Goal: Task Accomplishment & Management: Use online tool/utility

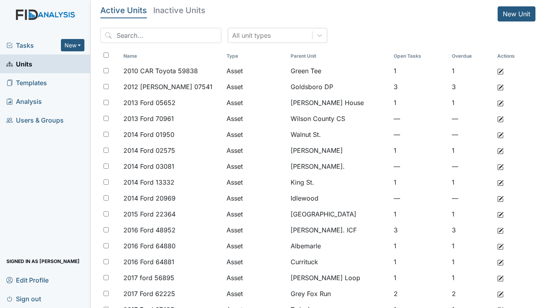
click at [21, 45] on span "Tasks" at bounding box center [33, 46] width 55 height 10
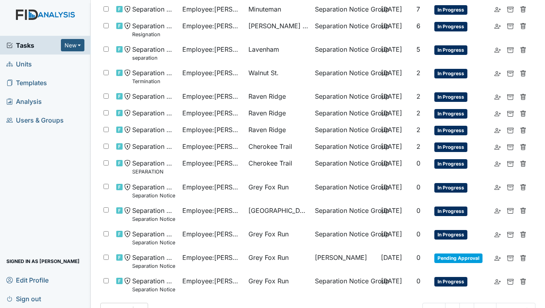
scroll to position [232, 0]
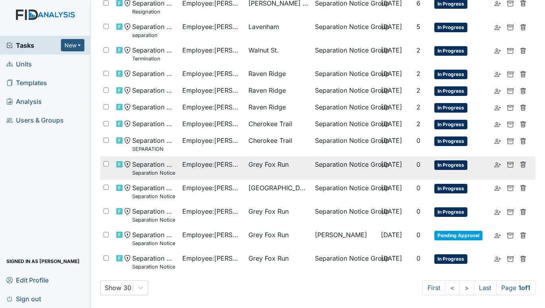
click at [265, 162] on span "Grey Fox Run" at bounding box center [268, 165] width 40 height 10
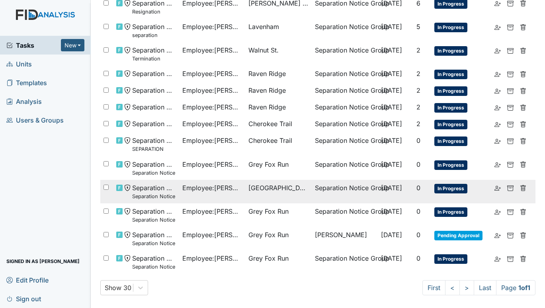
click at [240, 188] on td "Employee : Gardner, Mariah" at bounding box center [212, 191] width 66 height 23
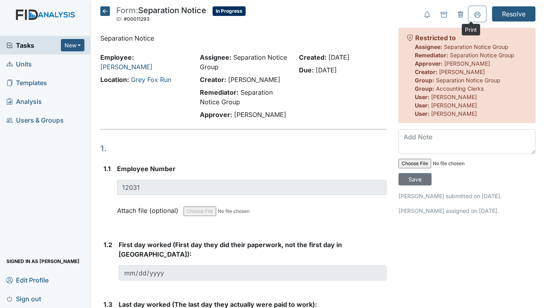
click at [474, 14] on icon at bounding box center [477, 15] width 6 height 6
click at [474, 12] on icon at bounding box center [477, 15] width 6 height 6
click at [103, 10] on icon at bounding box center [105, 11] width 10 height 10
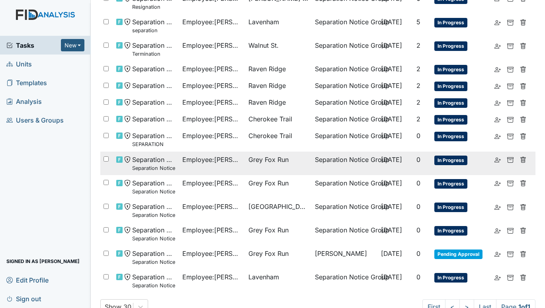
scroll to position [256, 0]
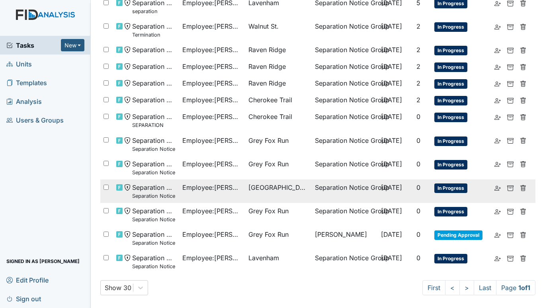
click at [222, 189] on span "Employee : Gardner, Mariah" at bounding box center [212, 188] width 60 height 10
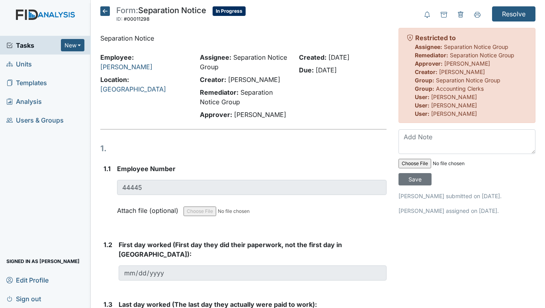
click at [101, 14] on icon at bounding box center [105, 11] width 10 height 10
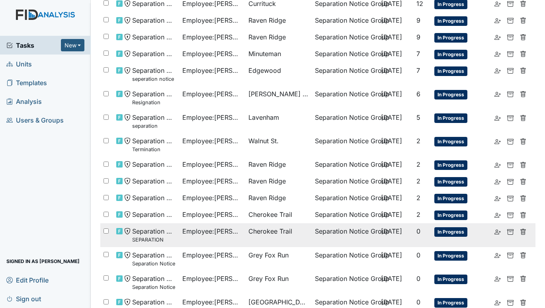
scroll to position [159, 0]
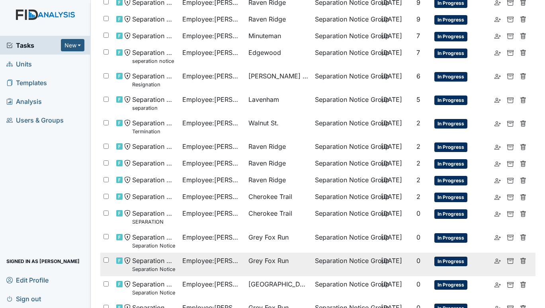
click at [233, 259] on span "Employee : Bryant, Preston" at bounding box center [212, 261] width 60 height 10
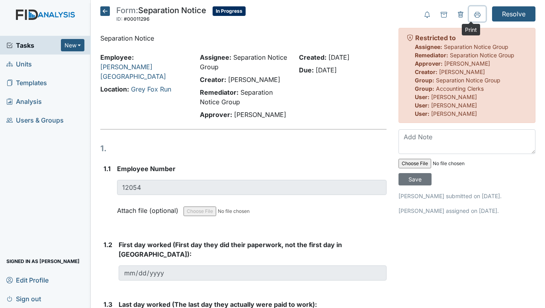
click at [474, 13] on icon at bounding box center [477, 15] width 6 height 6
click at [105, 9] on icon at bounding box center [105, 11] width 10 height 10
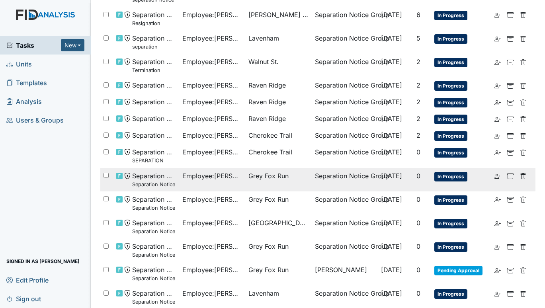
scroll to position [239, 0]
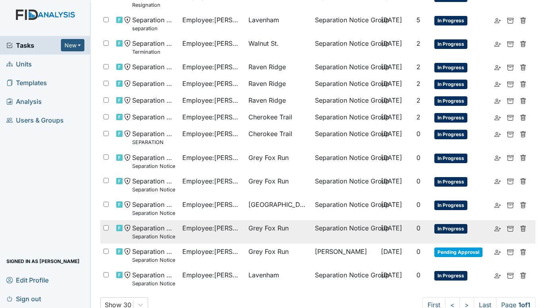
click at [221, 228] on span "Employee : [PERSON_NAME], [GEOGRAPHIC_DATA]" at bounding box center [212, 228] width 60 height 10
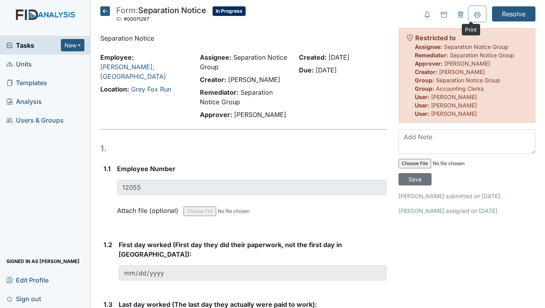
click at [474, 15] on icon at bounding box center [477, 15] width 6 height 6
click at [105, 12] on icon at bounding box center [105, 11] width 10 height 10
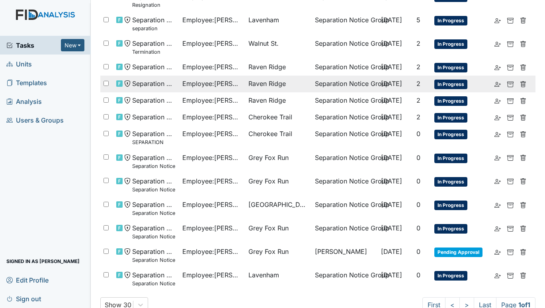
scroll to position [256, 0]
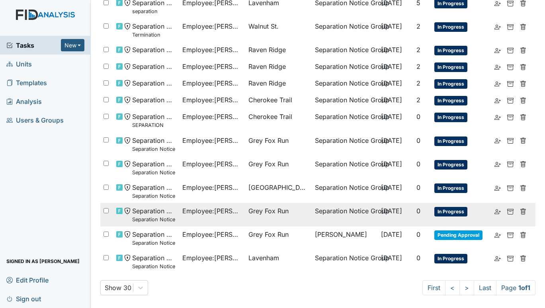
click at [187, 211] on span "Employee : Lee, India" at bounding box center [212, 211] width 60 height 10
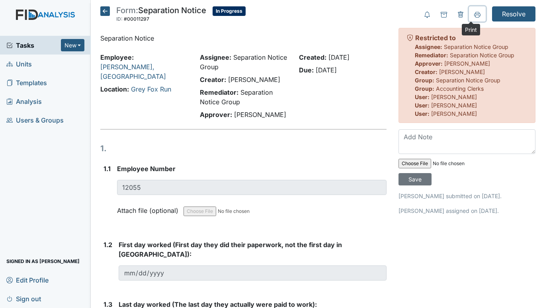
click at [474, 15] on icon at bounding box center [477, 15] width 6 height 6
click at [106, 12] on icon at bounding box center [105, 11] width 10 height 10
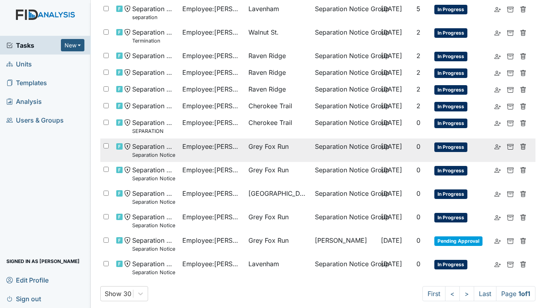
scroll to position [256, 0]
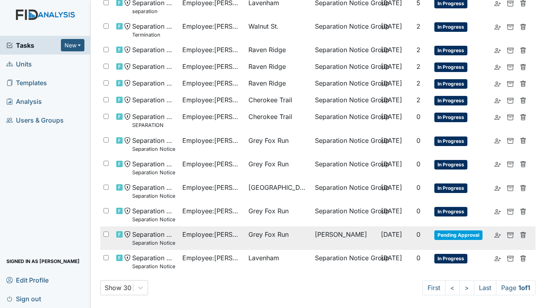
click at [185, 232] on span "Employee : [PERSON_NAME]" at bounding box center [212, 235] width 60 height 10
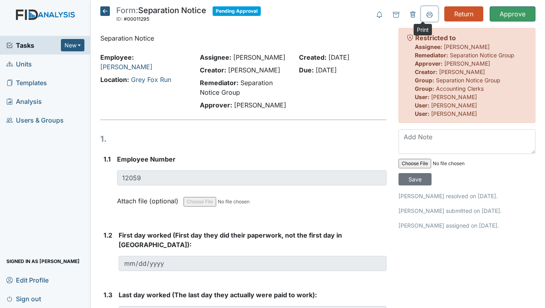
click at [427, 16] on icon at bounding box center [429, 16] width 4 height 3
click at [106, 10] on icon at bounding box center [105, 11] width 10 height 10
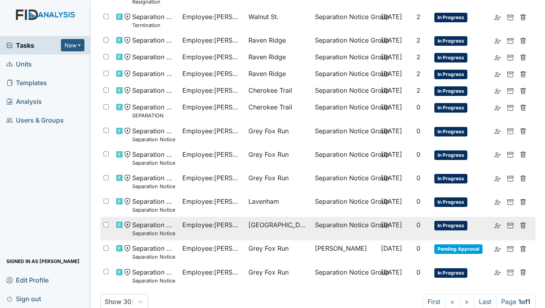
scroll to position [279, 0]
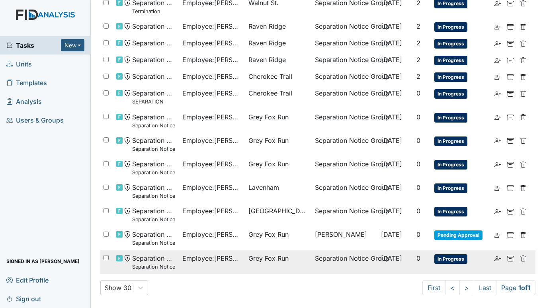
click at [224, 258] on span "Employee : [PERSON_NAME], [GEOGRAPHIC_DATA]" at bounding box center [212, 258] width 60 height 10
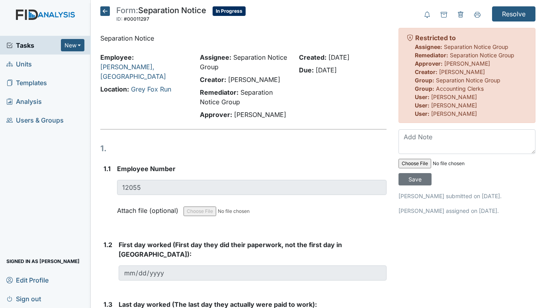
click at [104, 9] on icon at bounding box center [105, 11] width 10 height 10
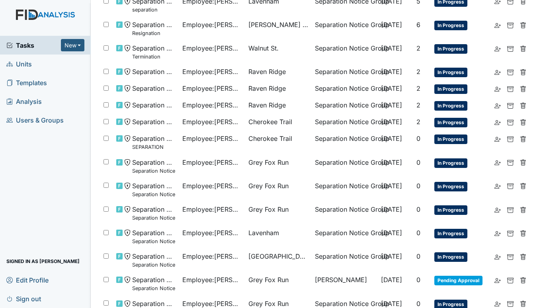
scroll to position [278, 0]
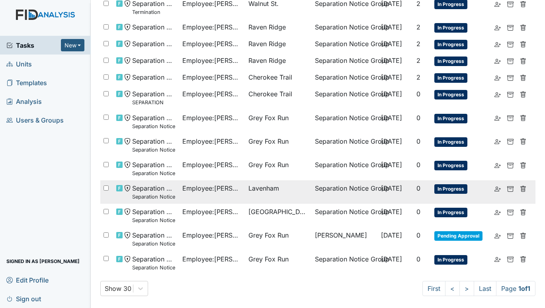
click at [225, 189] on span "Employee : Pearson, Jazmyne" at bounding box center [212, 188] width 60 height 10
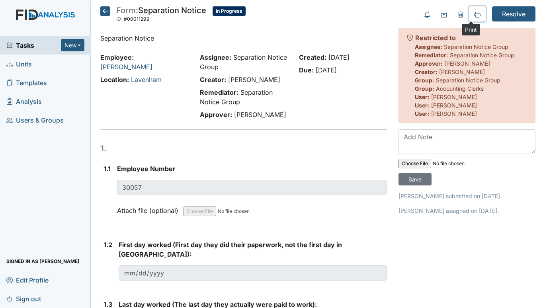
click at [474, 14] on icon at bounding box center [477, 15] width 6 height 6
click at [104, 12] on icon at bounding box center [105, 11] width 10 height 10
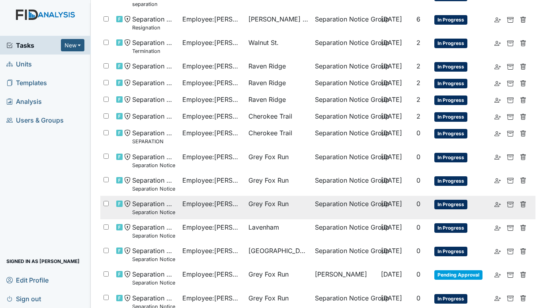
scroll to position [279, 0]
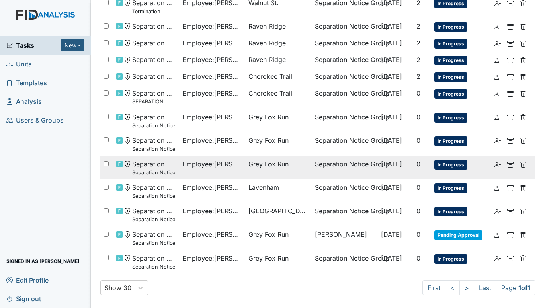
click at [212, 165] on span "Employee : [PERSON_NAME]" at bounding box center [212, 164] width 60 height 10
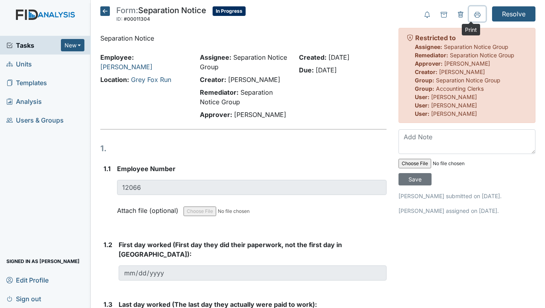
click at [474, 12] on icon at bounding box center [477, 15] width 6 height 6
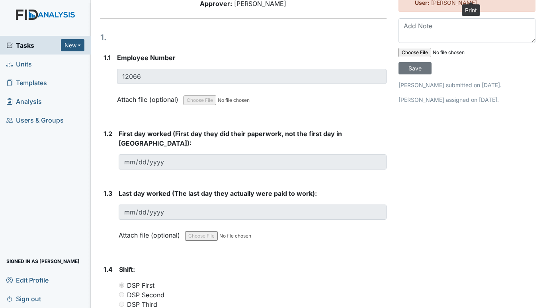
scroll to position [119, 0]
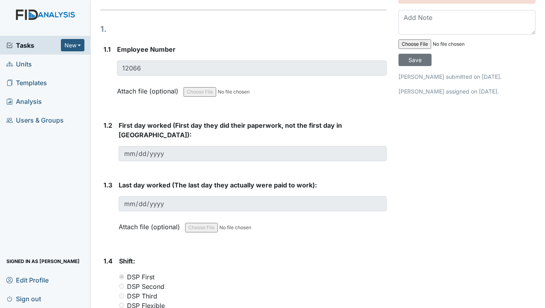
drag, startPoint x: 538, startPoint y: 51, endPoint x: 542, endPoint y: 104, distance: 53.0
click at [541, 120] on main "Form: Separation Notice ID: #00011304 In Progress Autosaving... Separation Noti…" at bounding box center [318, 154] width 454 height 308
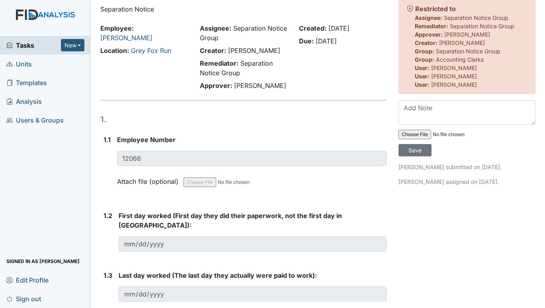
scroll to position [0, 0]
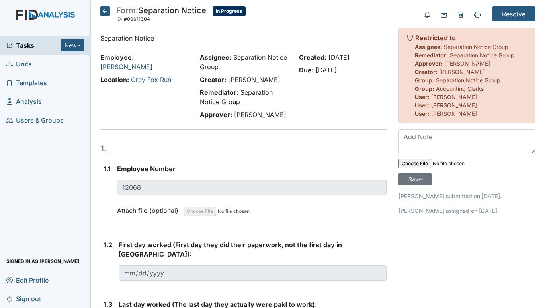
click at [106, 9] on icon at bounding box center [105, 11] width 10 height 10
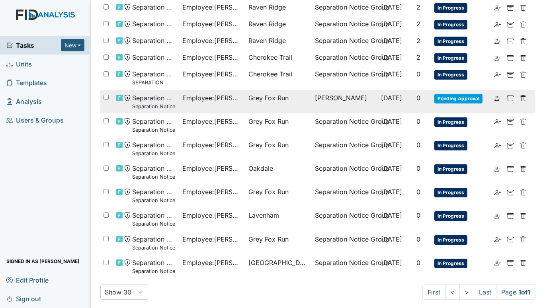
scroll to position [303, 0]
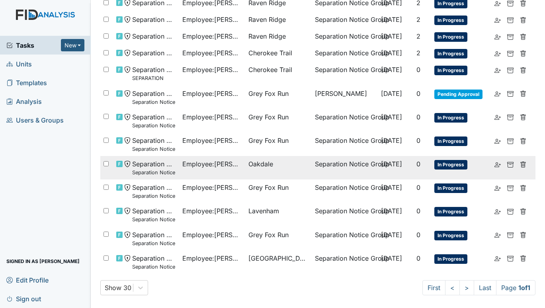
click at [219, 159] on td "Employee : [PERSON_NAME]'" at bounding box center [212, 167] width 66 height 23
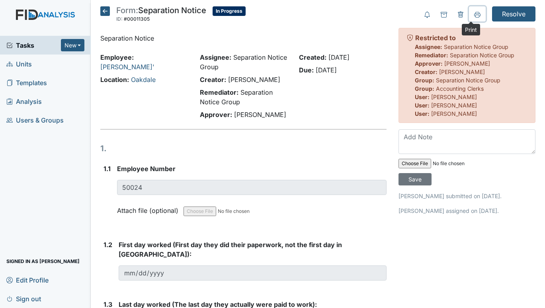
click at [474, 16] on icon at bounding box center [477, 15] width 6 height 6
click at [105, 10] on icon at bounding box center [105, 11] width 10 height 10
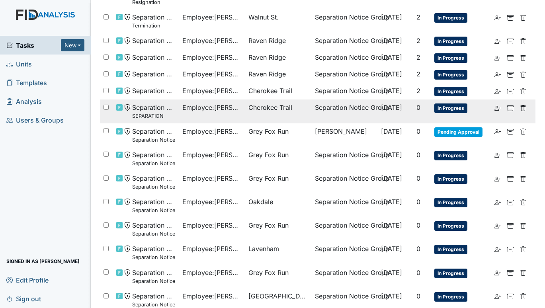
scroll to position [278, 0]
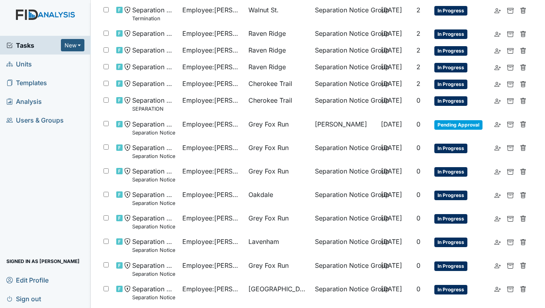
scroll to position [303, 0]
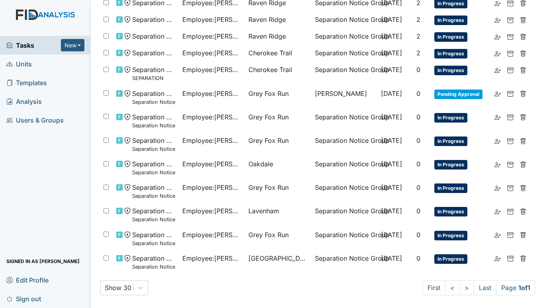
click at [25, 64] on span "Units" at bounding box center [18, 64] width 25 height 12
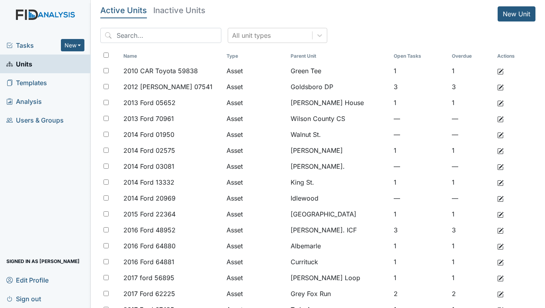
click at [37, 45] on span "Tasks" at bounding box center [33, 46] width 55 height 10
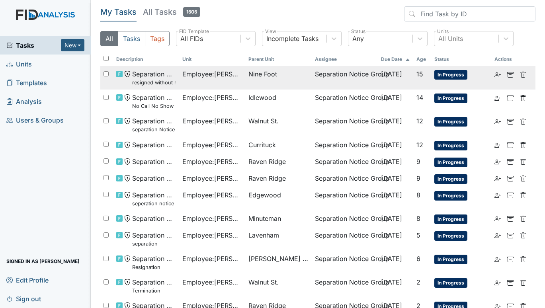
click at [250, 76] on span "Nine Foot" at bounding box center [262, 74] width 29 height 10
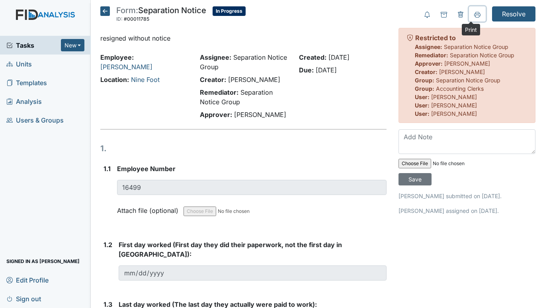
click at [476, 16] on button at bounding box center [477, 13] width 17 height 15
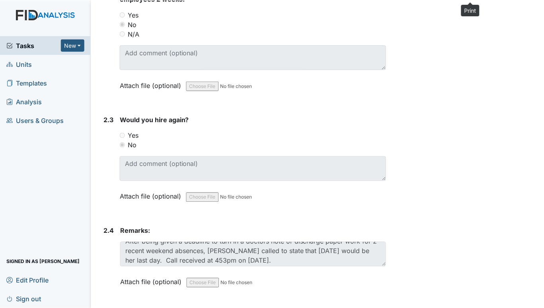
scroll to position [10, 0]
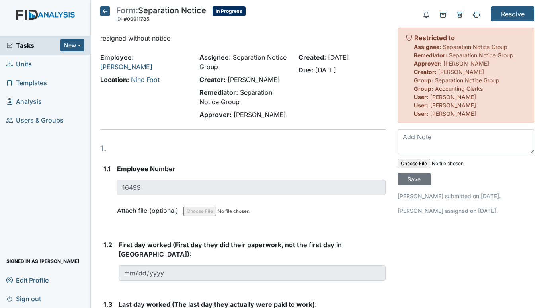
click at [103, 10] on icon at bounding box center [105, 11] width 10 height 10
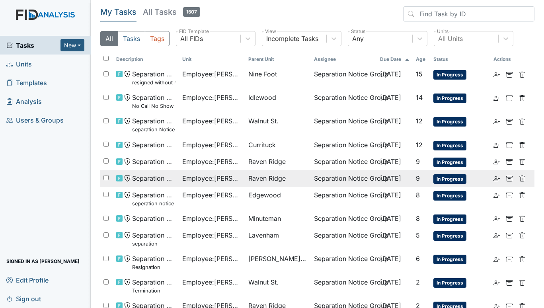
click at [176, 175] on td "Separation Notice" at bounding box center [146, 178] width 66 height 17
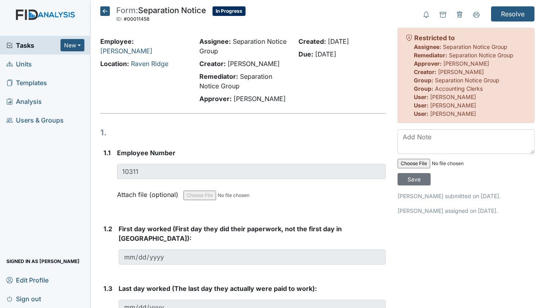
click at [108, 12] on icon at bounding box center [105, 11] width 10 height 10
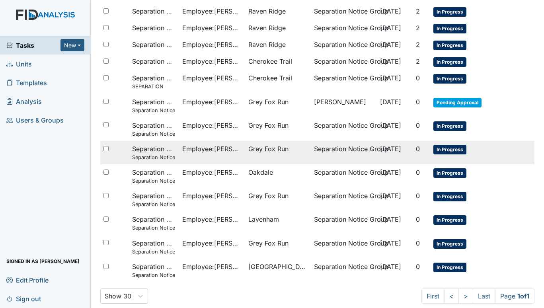
scroll to position [303, 0]
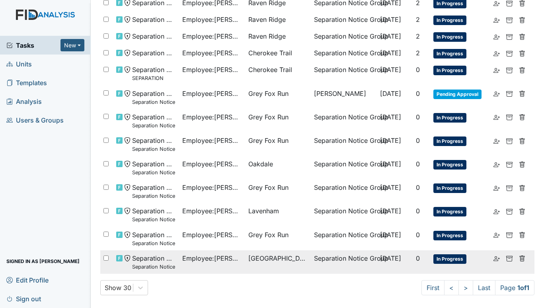
click at [226, 261] on span "Employee : [PERSON_NAME]" at bounding box center [212, 258] width 60 height 10
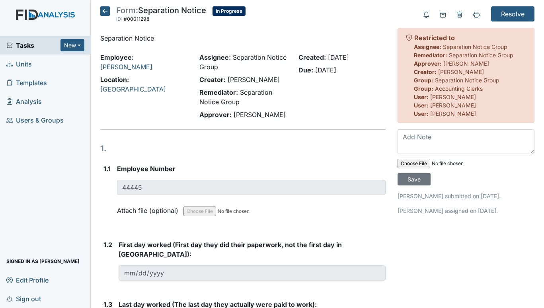
click at [103, 9] on icon at bounding box center [105, 11] width 10 height 10
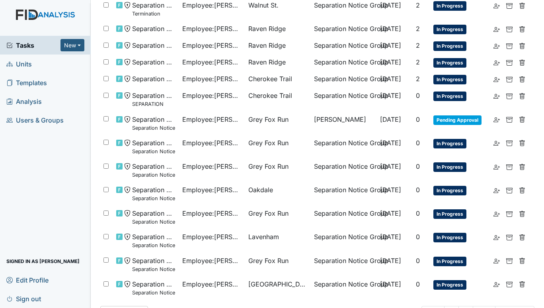
scroll to position [263, 0]
